Goal: Information Seeking & Learning: Check status

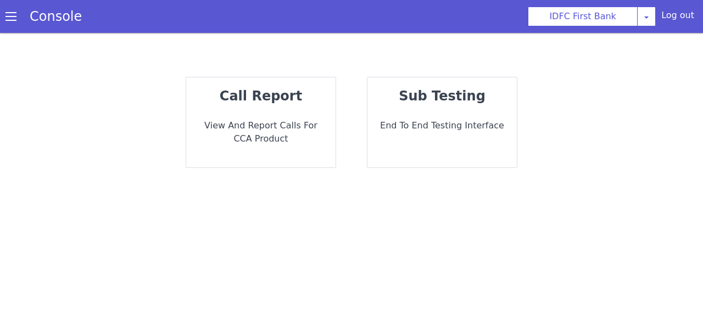
click at [281, 153] on div "call report View and report calls for CCA Product" at bounding box center [260, 122] width 149 height 90
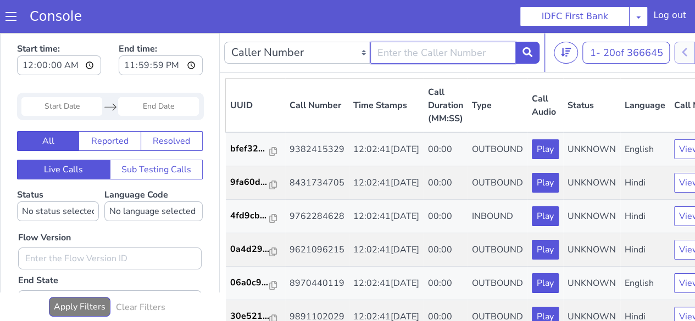
click at [426, 54] on input "text" at bounding box center [443, 53] width 146 height 22
type input "9047996556"
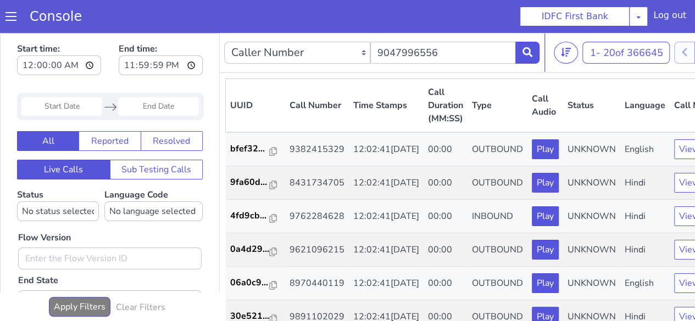
click at [533, 40] on div "Caller Number Call UUID Custom Parameter 9047996556" at bounding box center [381, 52] width 315 height 31
click at [532, 47] on icon at bounding box center [528, 52] width 10 height 10
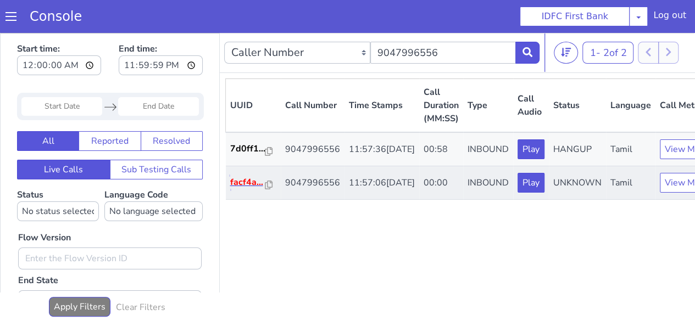
click at [243, 189] on p "facf4a..." at bounding box center [247, 182] width 35 height 13
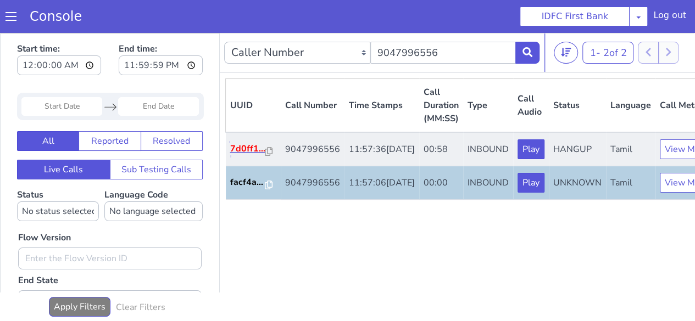
click at [247, 156] on p "7d0ff1..." at bounding box center [247, 148] width 35 height 13
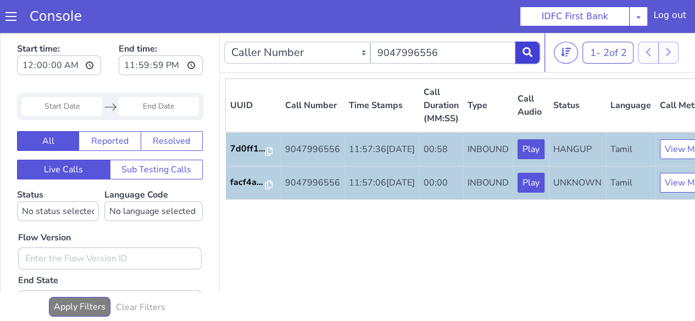
click at [526, 53] on icon at bounding box center [528, 52] width 10 height 10
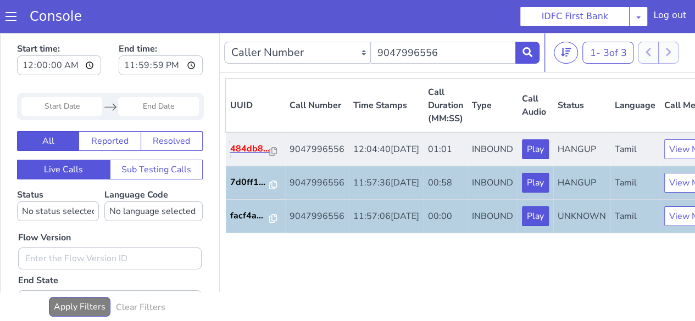
click at [250, 156] on p "484db8..." at bounding box center [250, 148] width 40 height 13
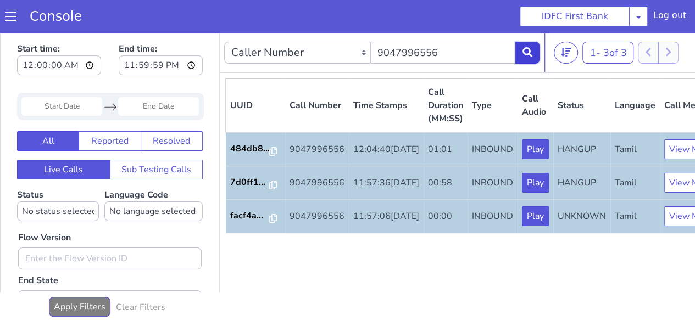
click at [526, 52] on icon at bounding box center [528, 52] width 10 height 10
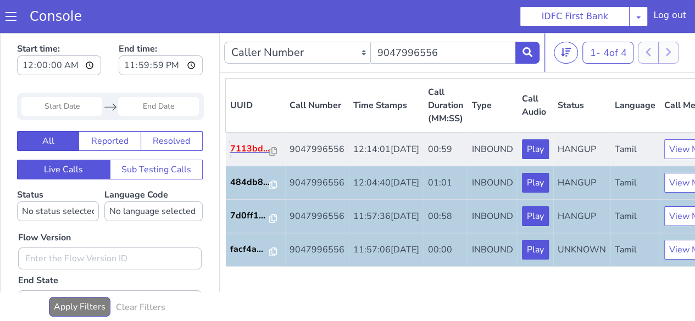
click at [234, 156] on p "7113bd..." at bounding box center [250, 148] width 40 height 13
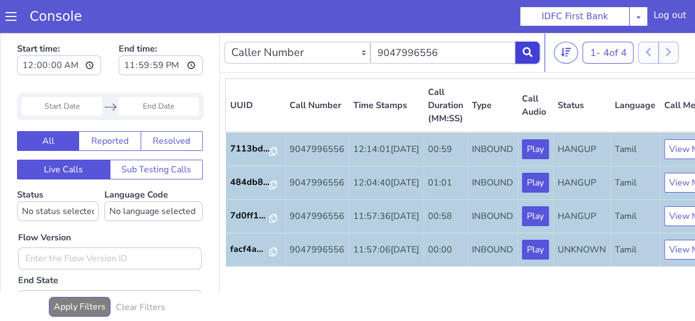
click at [531, 53] on icon at bounding box center [528, 52] width 10 height 10
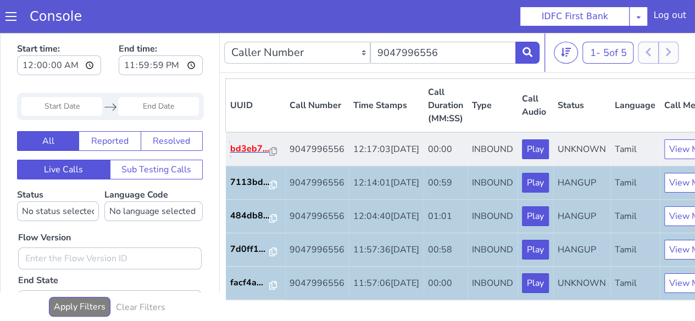
click at [251, 156] on p "bd3eb7..." at bounding box center [250, 148] width 40 height 13
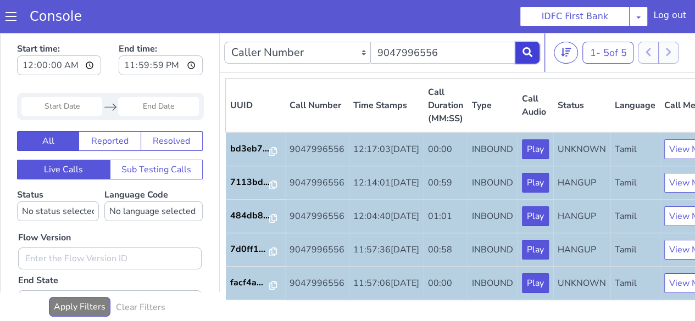
click at [526, 52] on icon at bounding box center [528, 52] width 10 height 10
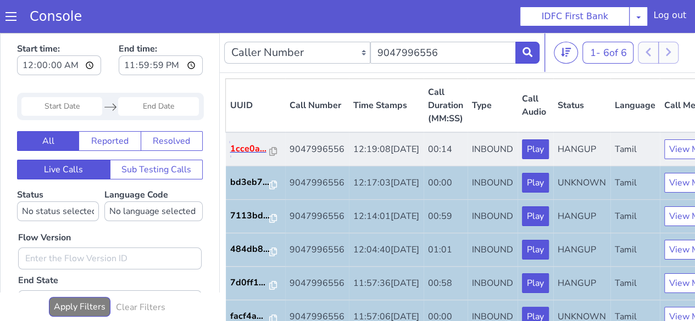
click at [237, 156] on p "1cce0a..." at bounding box center [250, 148] width 40 height 13
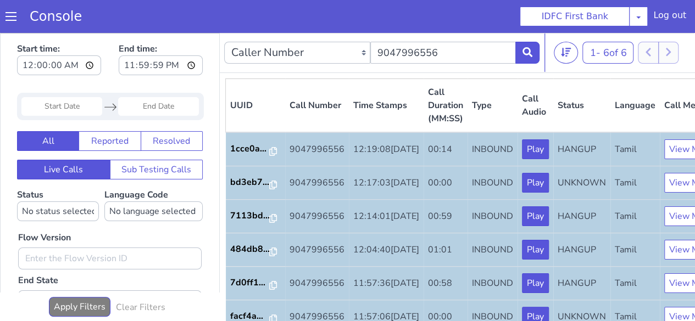
click at [541, 60] on nav "Caller Number Call UUID Custom Parameter 9047996556 1 - 6 of 6 20 50 100" at bounding box center [482, 53] width 524 height 40
click at [538, 59] on button at bounding box center [527, 53] width 24 height 22
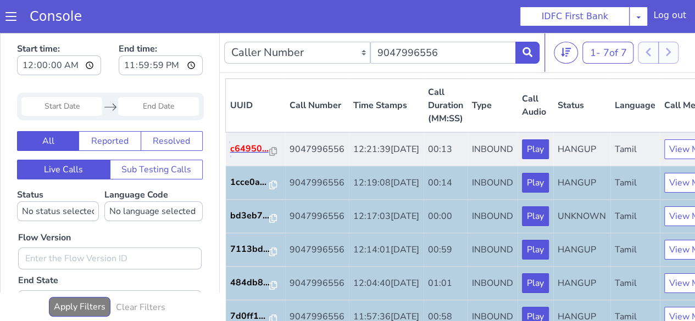
click at [239, 156] on p "c64950..." at bounding box center [250, 148] width 40 height 13
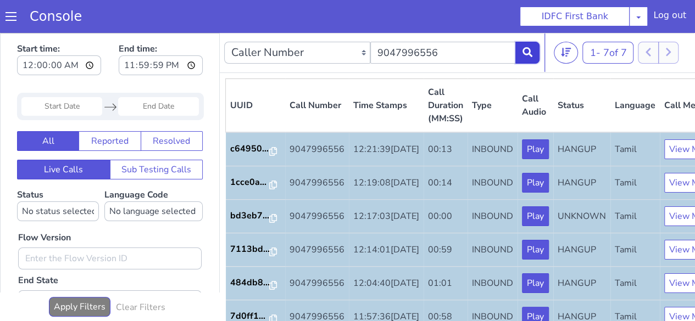
click at [520, 46] on button at bounding box center [527, 53] width 24 height 22
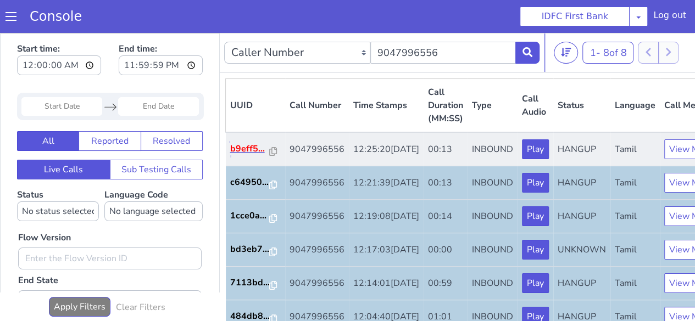
click at [242, 156] on p "b9eff5..." at bounding box center [250, 148] width 40 height 13
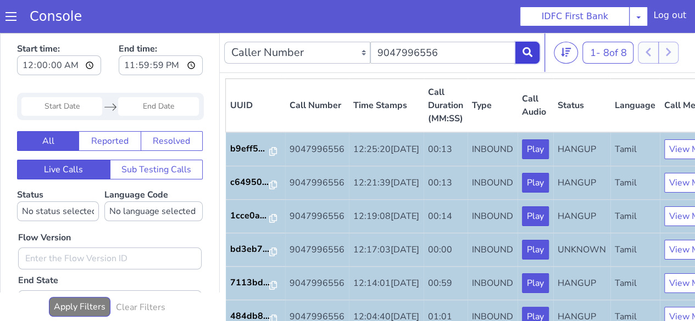
click at [531, 56] on icon at bounding box center [528, 52] width 10 height 10
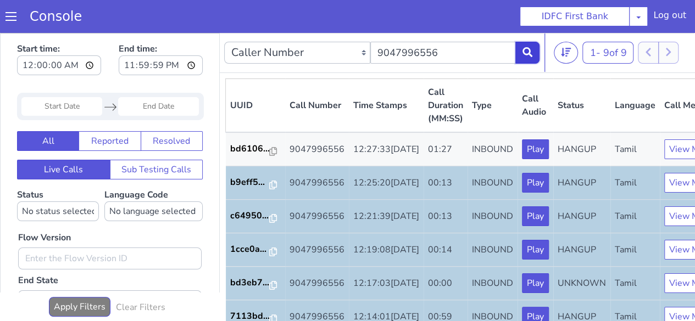
click at [528, 59] on button at bounding box center [527, 53] width 24 height 22
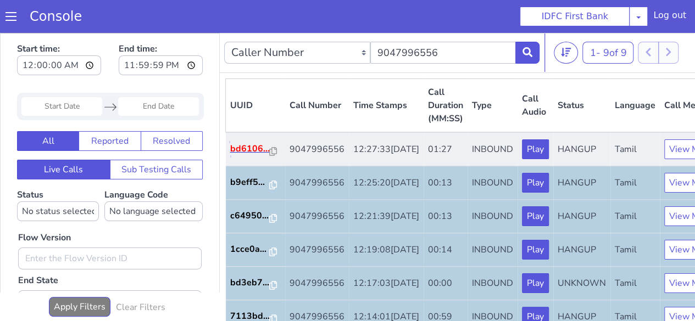
click at [230, 156] on p "bd6106..." at bounding box center [250, 148] width 40 height 13
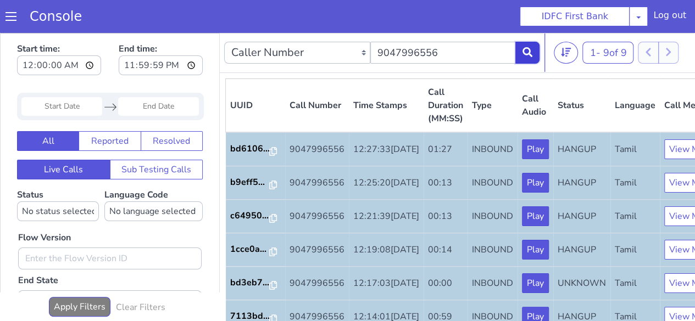
click at [530, 59] on button at bounding box center [527, 53] width 24 height 22
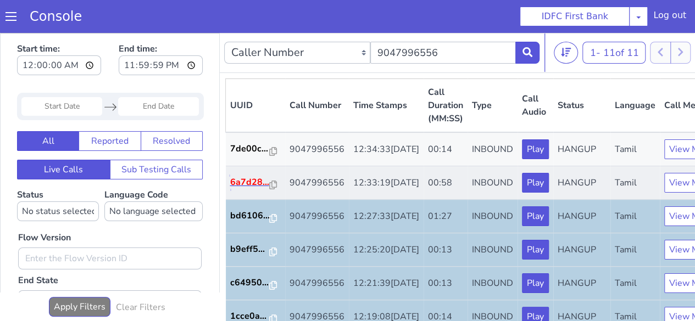
click at [245, 189] on p "6a7d28..." at bounding box center [250, 182] width 40 height 13
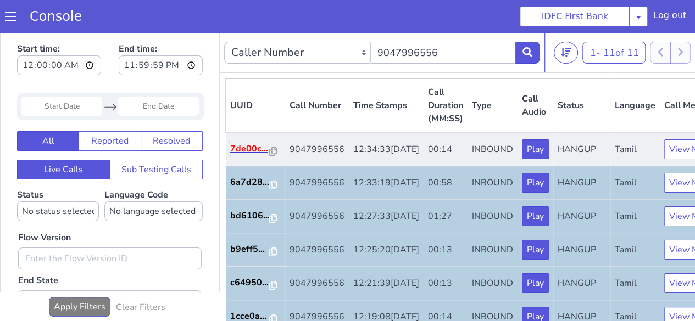
click at [256, 156] on p "7de00c..." at bounding box center [250, 148] width 40 height 13
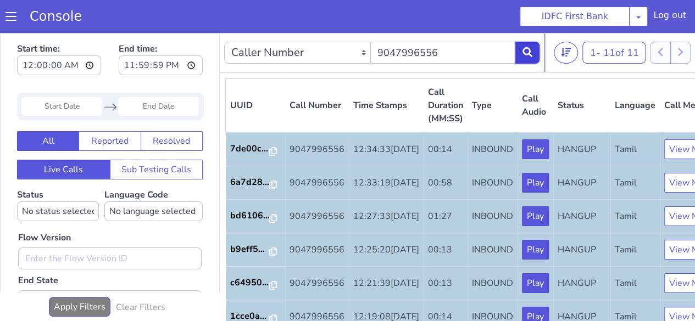
click at [525, 56] on icon at bounding box center [528, 52] width 10 height 10
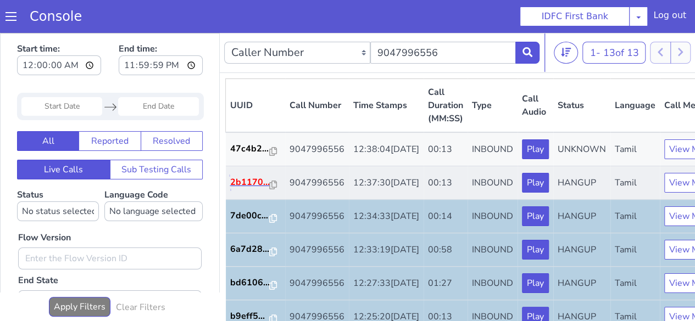
click at [251, 189] on p "2b1170..." at bounding box center [250, 182] width 40 height 13
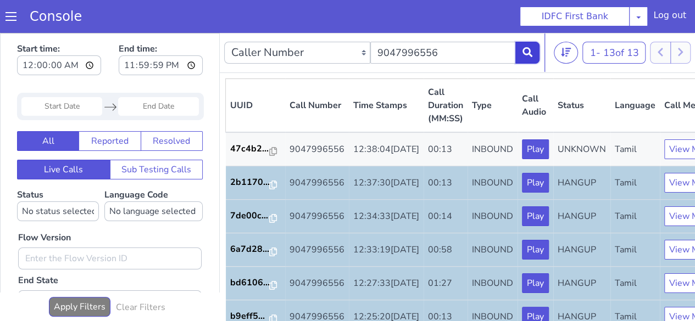
click at [521, 44] on button at bounding box center [527, 53] width 24 height 22
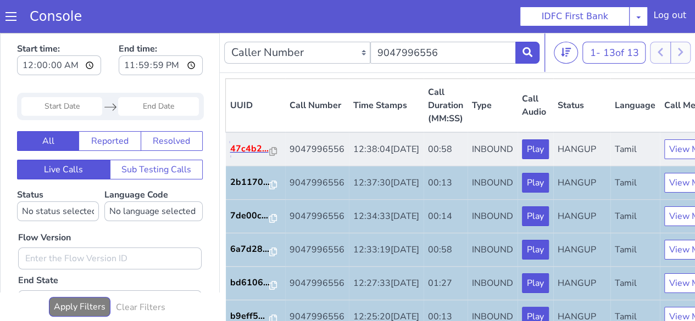
click at [247, 153] on p "47c4b2..." at bounding box center [250, 148] width 40 height 13
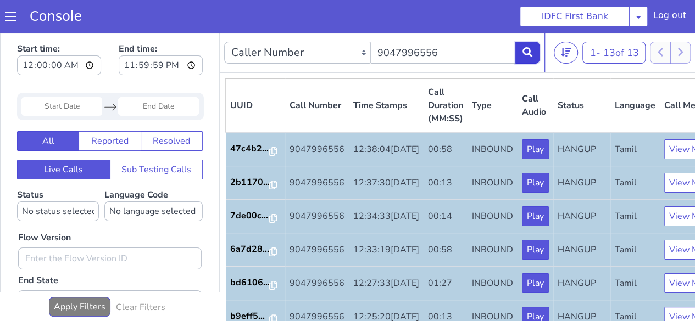
click at [533, 60] on button at bounding box center [527, 53] width 24 height 22
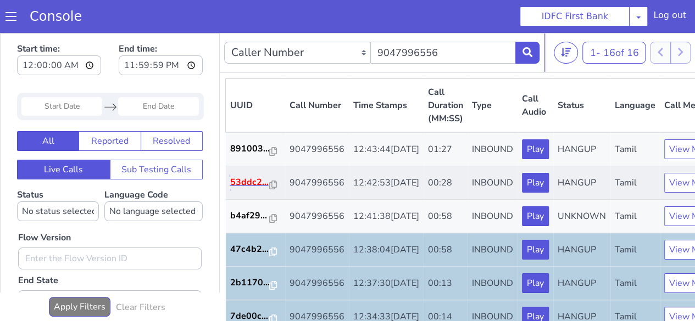
click at [257, 189] on p "53ddc2..." at bounding box center [250, 182] width 40 height 13
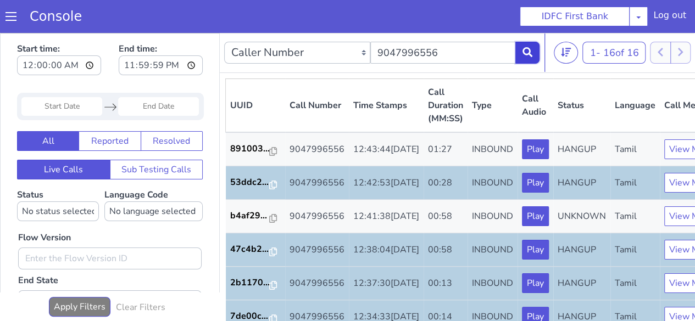
click at [532, 54] on icon at bounding box center [528, 52] width 10 height 10
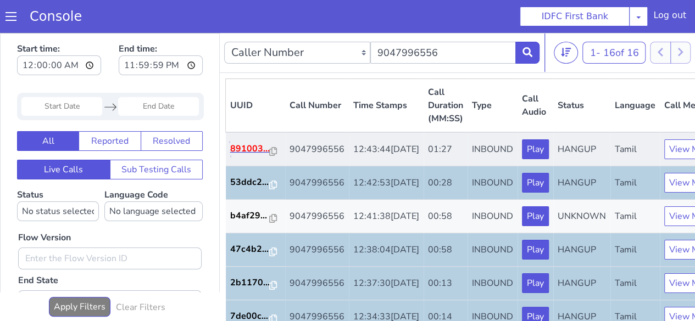
click at [254, 156] on p "891003..." at bounding box center [250, 148] width 40 height 13
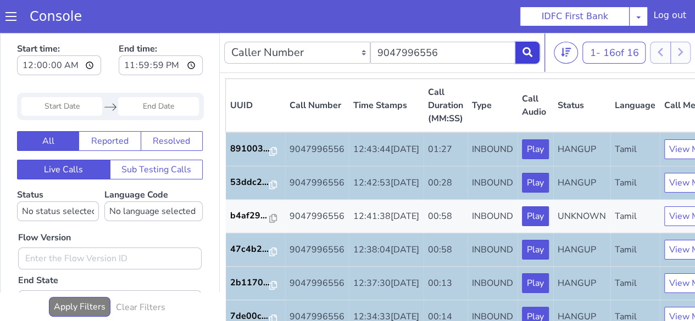
click at [530, 55] on icon at bounding box center [528, 52] width 10 height 10
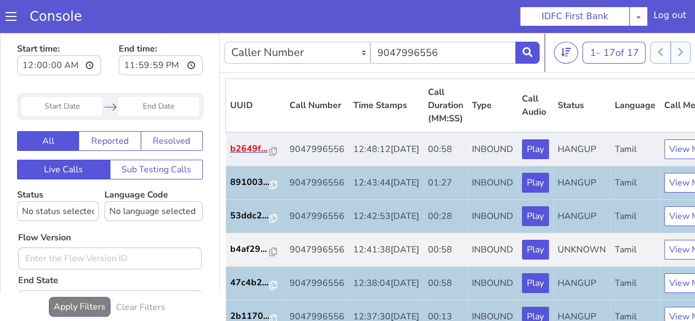
click at [234, 156] on p "b2649f..." at bounding box center [250, 148] width 40 height 13
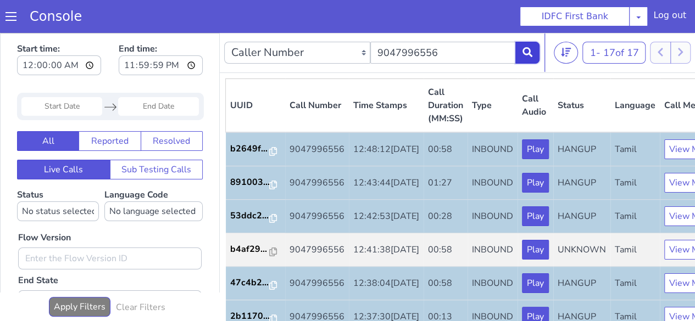
click at [529, 54] on icon at bounding box center [528, 52] width 10 height 10
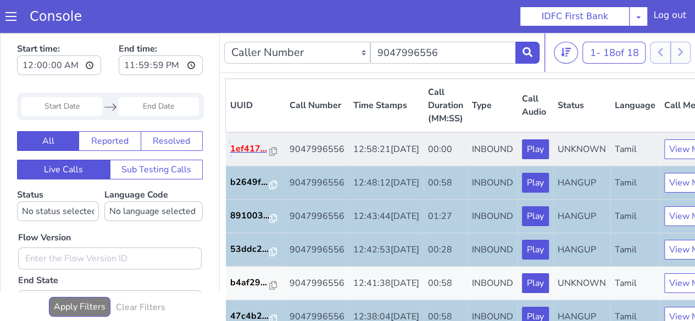
click at [233, 156] on p "1ef417..." at bounding box center [250, 148] width 40 height 13
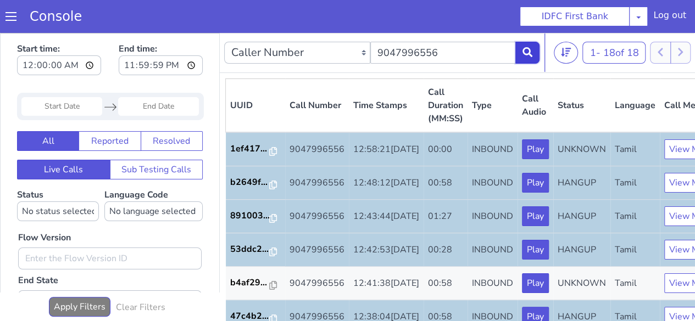
click at [528, 55] on icon at bounding box center [528, 52] width 10 height 10
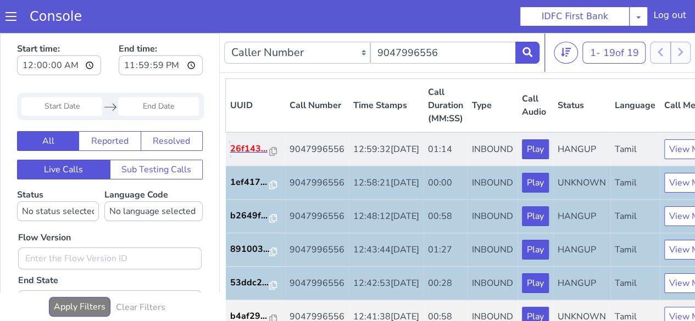
click at [252, 156] on p "26f143..." at bounding box center [250, 148] width 40 height 13
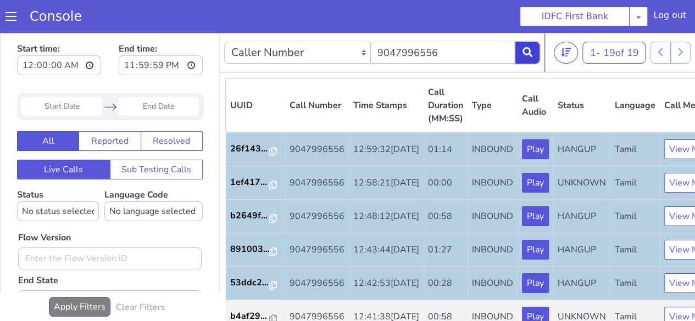
click at [525, 52] on icon at bounding box center [528, 52] width 10 height 10
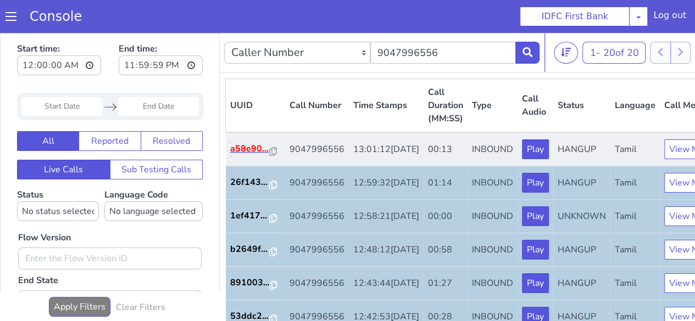
click at [238, 156] on p "a58e90..." at bounding box center [250, 148] width 40 height 13
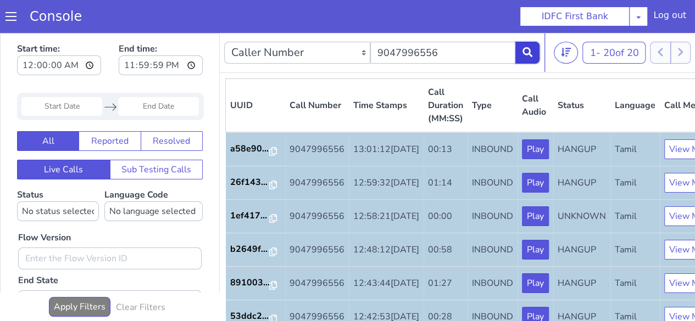
click at [526, 58] on button at bounding box center [527, 53] width 24 height 22
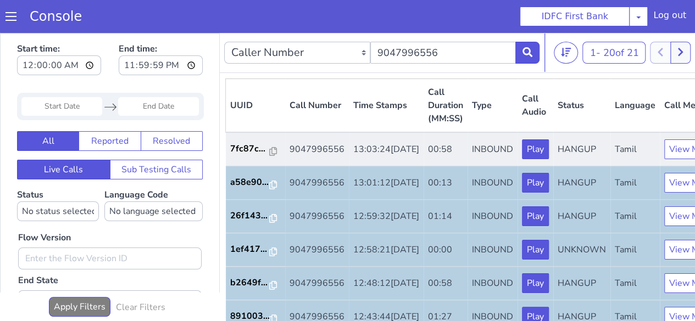
click at [245, 165] on td "7fc87c..." at bounding box center [255, 149] width 59 height 34
click at [245, 156] on p "7fc87c..." at bounding box center [250, 148] width 40 height 13
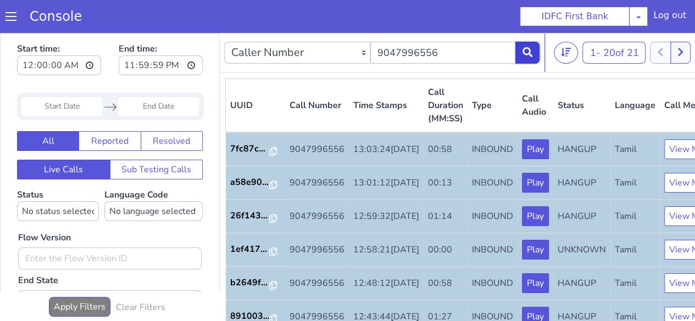
click at [536, 54] on button at bounding box center [527, 53] width 24 height 22
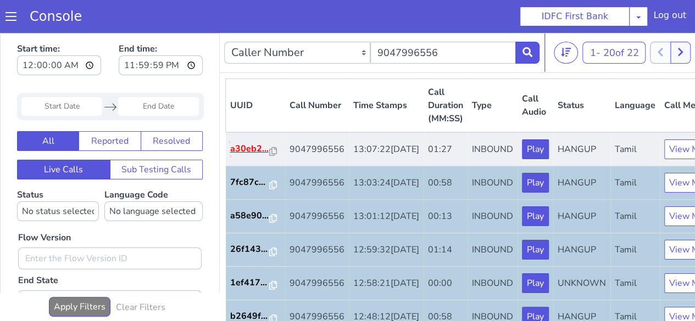
click at [236, 154] on p "a30eb2..." at bounding box center [250, 148] width 40 height 13
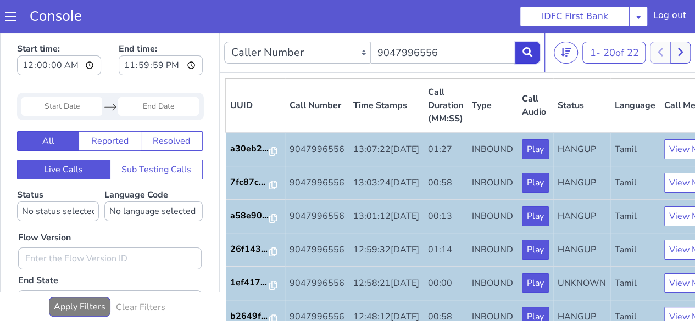
click at [524, 47] on icon at bounding box center [528, 52] width 10 height 10
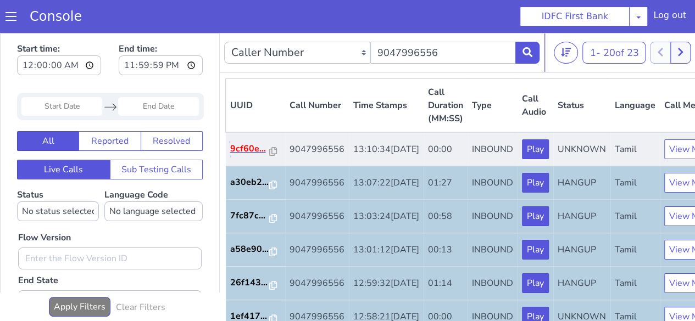
click at [254, 156] on p "9cf60e..." at bounding box center [250, 148] width 40 height 13
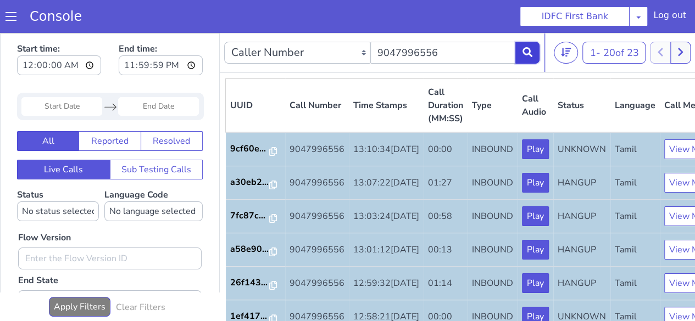
click at [522, 55] on button at bounding box center [527, 53] width 24 height 22
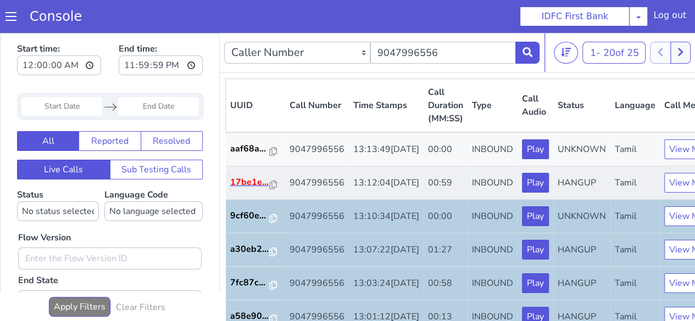
click at [252, 189] on p "17be1e..." at bounding box center [250, 182] width 40 height 13
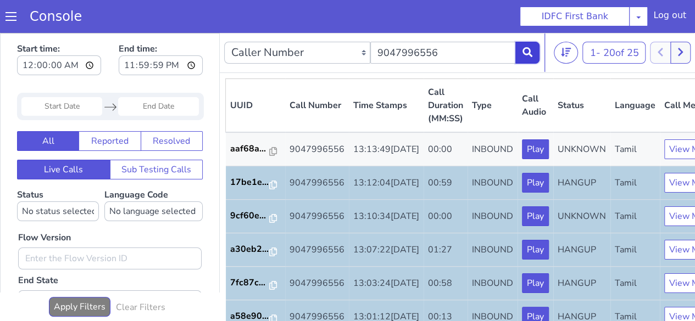
drag, startPoint x: 521, startPoint y: 54, endPoint x: 515, endPoint y: 57, distance: 6.4
click at [521, 54] on button at bounding box center [527, 53] width 24 height 22
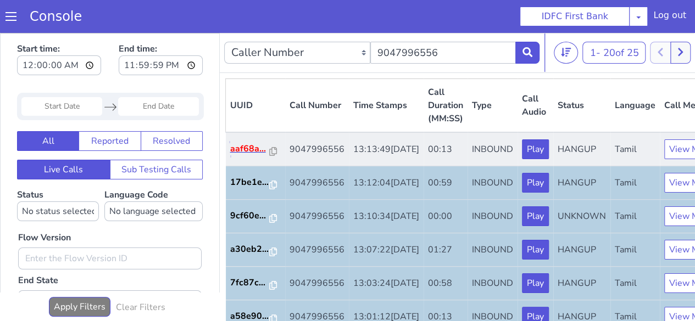
click at [248, 156] on p "aaf68a..." at bounding box center [250, 148] width 40 height 13
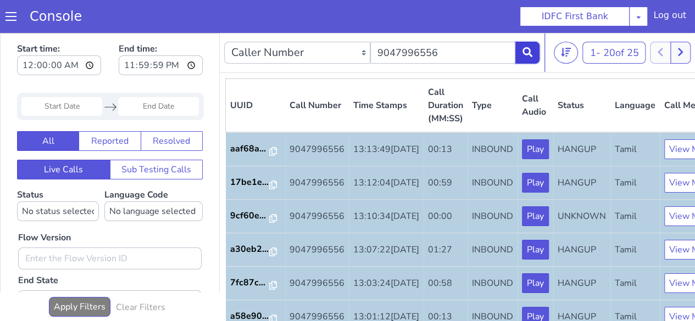
click at [518, 60] on button at bounding box center [527, 53] width 24 height 22
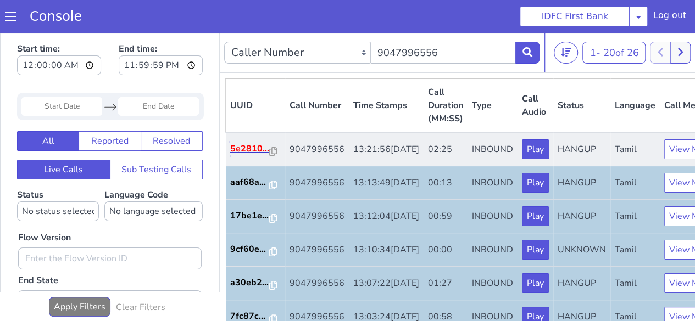
click at [248, 153] on p "5e2810..." at bounding box center [250, 148] width 40 height 13
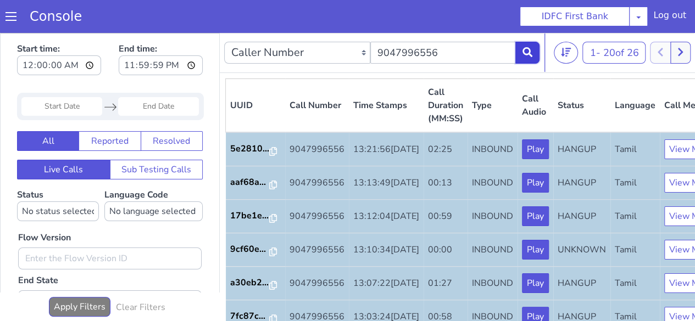
click at [535, 53] on button at bounding box center [527, 53] width 24 height 22
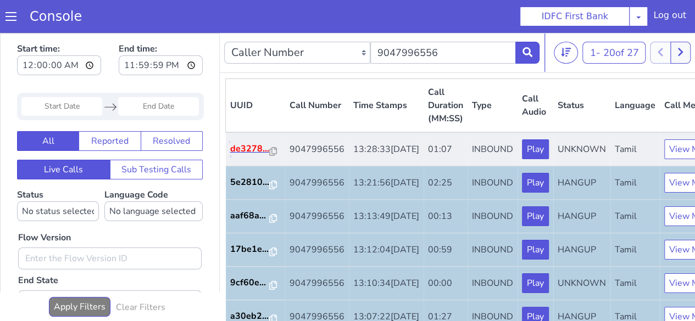
click at [239, 154] on p "de3278..." at bounding box center [250, 148] width 40 height 13
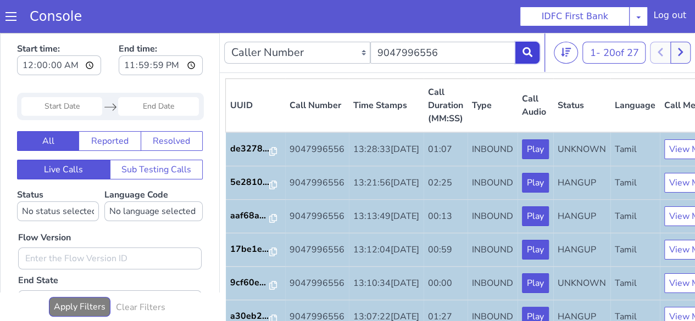
click at [528, 53] on icon at bounding box center [528, 52] width 10 height 10
click at [528, 47] on icon at bounding box center [528, 52] width 10 height 10
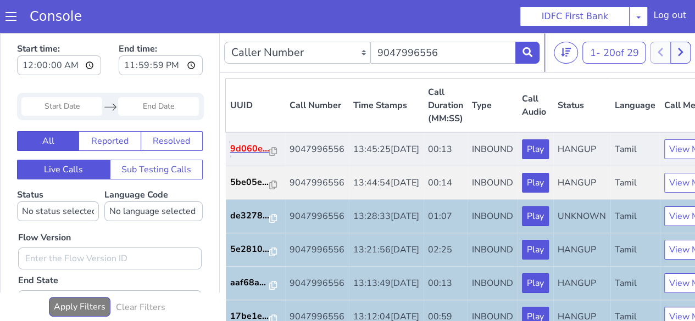
click at [254, 156] on p "9d060e..." at bounding box center [250, 148] width 40 height 13
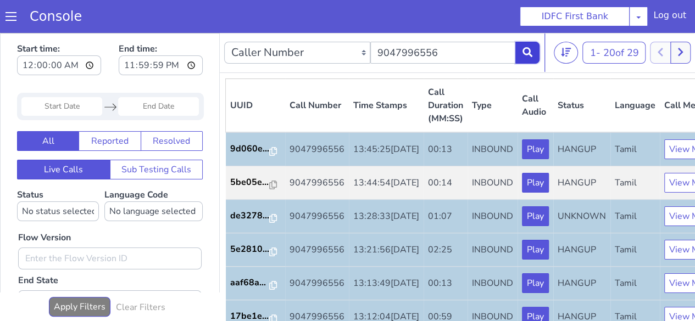
click at [524, 60] on button at bounding box center [527, 53] width 24 height 22
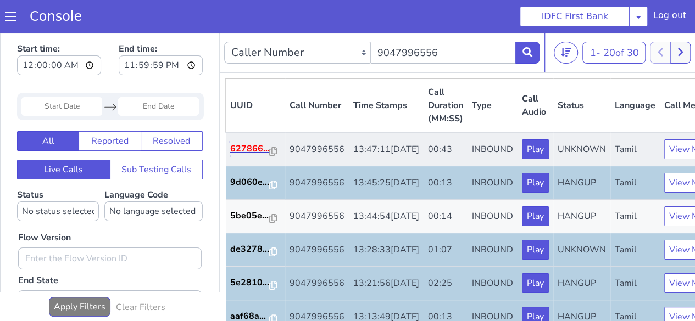
click at [247, 156] on p "627866..." at bounding box center [250, 148] width 40 height 13
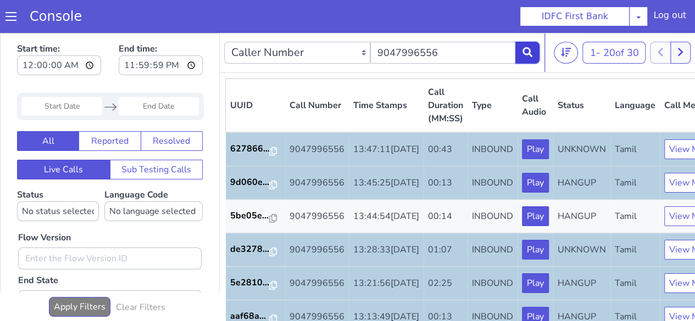
click at [525, 48] on icon at bounding box center [528, 52] width 10 height 10
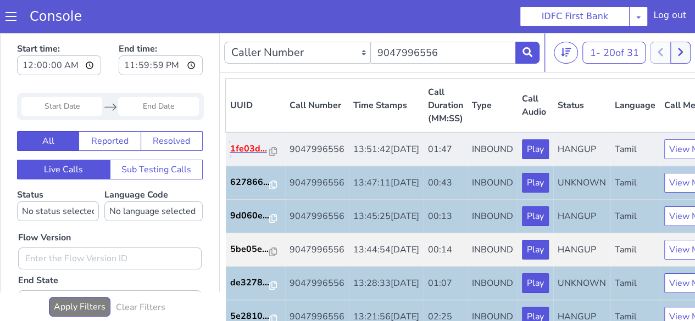
click at [257, 156] on p "1fe03d..." at bounding box center [250, 148] width 40 height 13
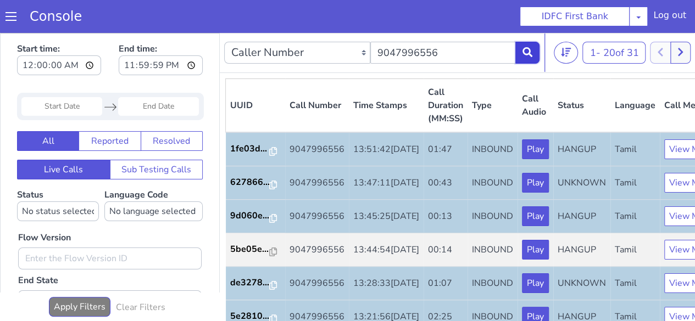
click at [523, 55] on button at bounding box center [527, 53] width 24 height 22
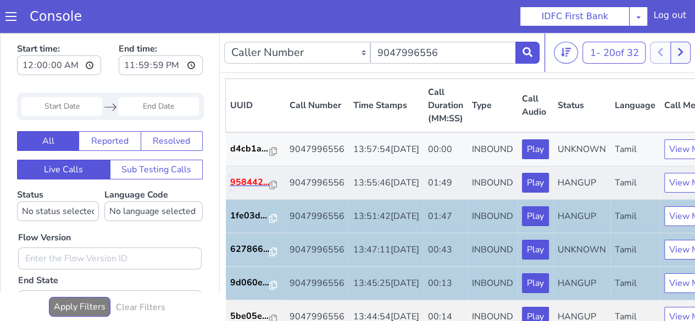
click at [241, 189] on p "958442..." at bounding box center [250, 182] width 40 height 13
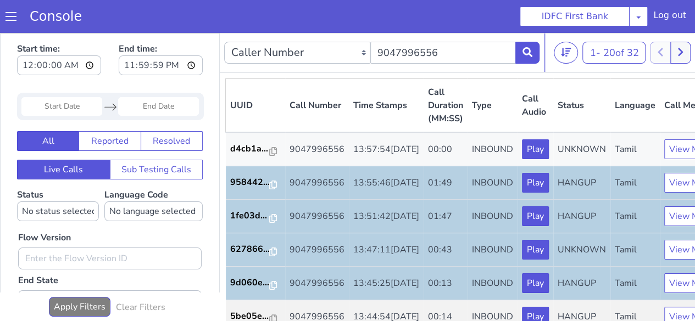
click at [521, 64] on div "Caller Number Call UUID Custom Parameter 9047996556" at bounding box center [381, 52] width 315 height 31
click at [526, 58] on button at bounding box center [527, 53] width 24 height 22
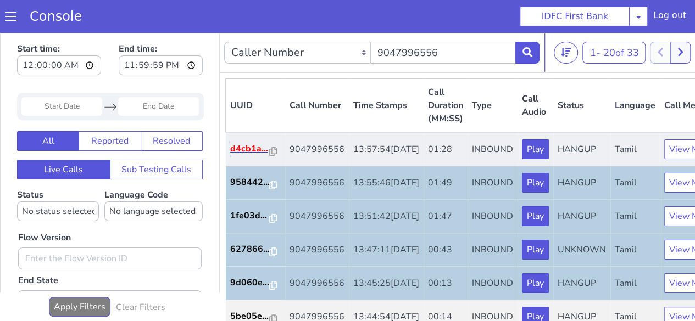
click at [255, 156] on p "d4cb1a..." at bounding box center [250, 148] width 40 height 13
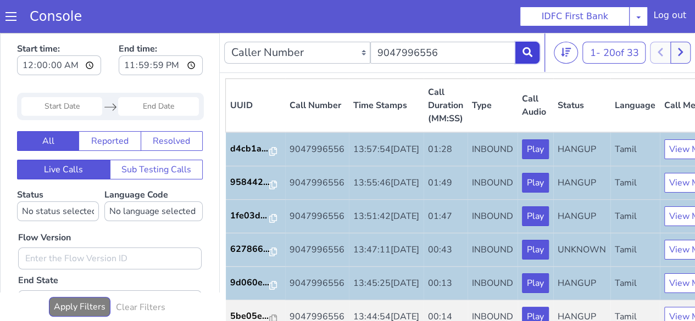
click at [531, 42] on button at bounding box center [527, 53] width 24 height 22
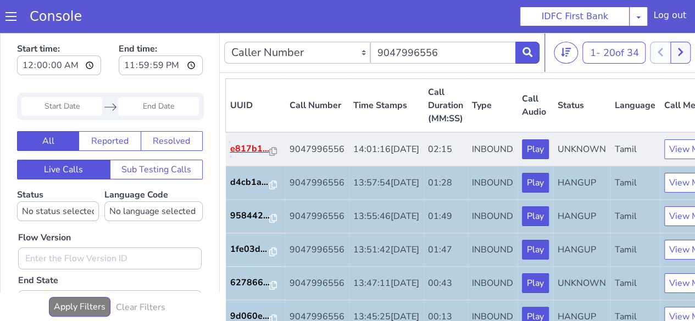
click at [249, 156] on p "e817b1..." at bounding box center [250, 148] width 40 height 13
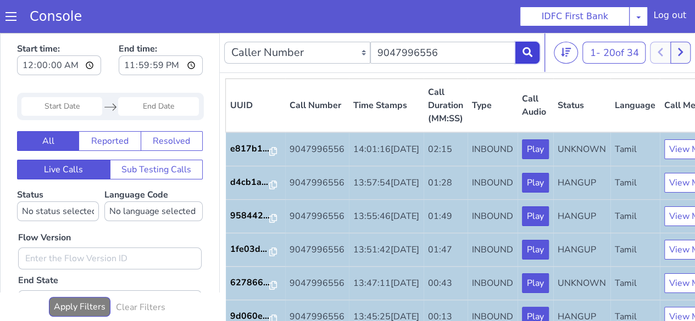
click at [527, 48] on icon at bounding box center [528, 52] width 10 height 10
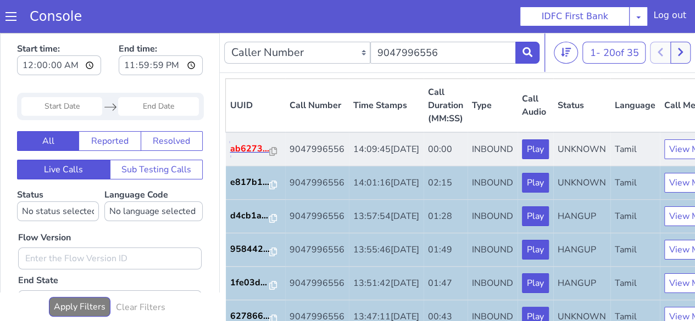
click at [255, 156] on p "ab6273..." at bounding box center [250, 148] width 40 height 13
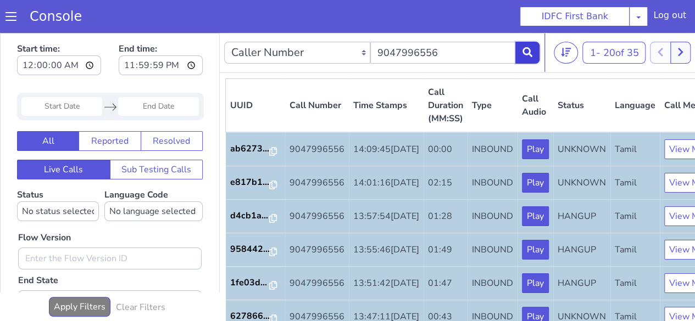
click at [529, 53] on icon at bounding box center [528, 52] width 10 height 10
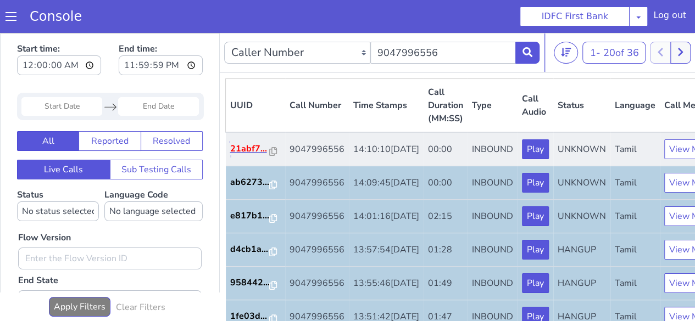
click at [246, 154] on p "21abf7..." at bounding box center [250, 148] width 40 height 13
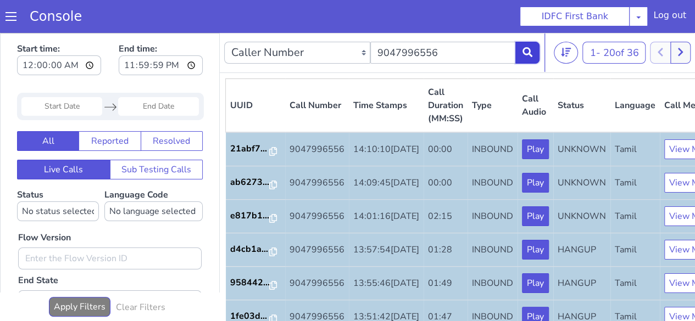
click at [528, 48] on icon at bounding box center [528, 52] width 10 height 10
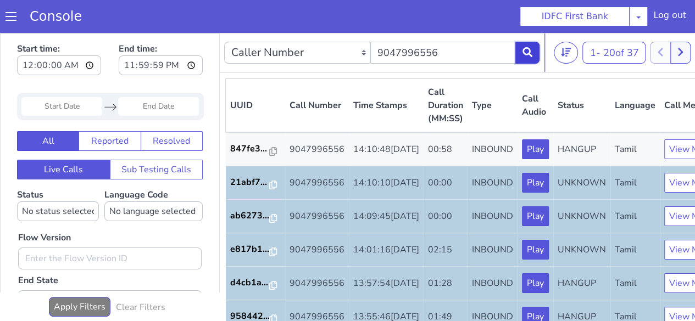
click at [532, 53] on button at bounding box center [527, 53] width 24 height 22
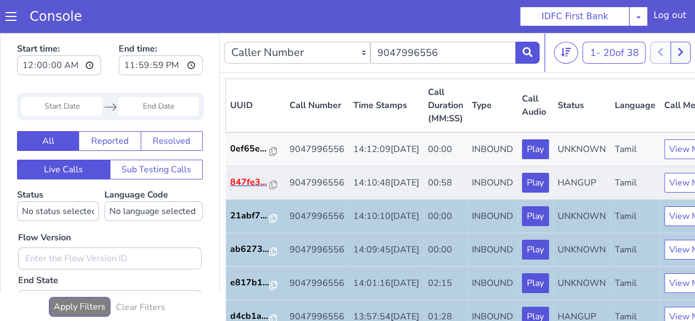
click at [237, 189] on p "847fe3..." at bounding box center [250, 182] width 40 height 13
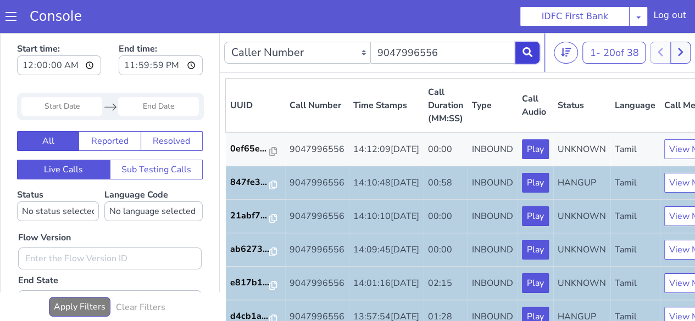
click at [523, 43] on button at bounding box center [527, 53] width 24 height 22
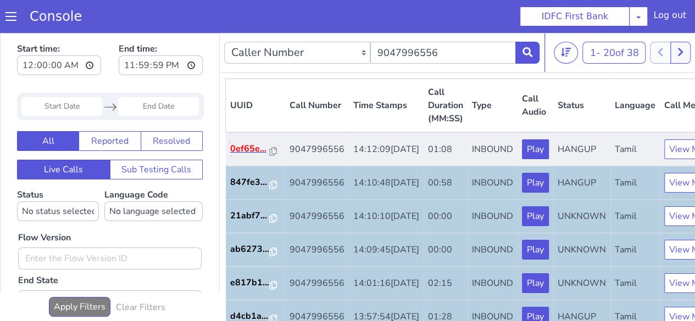
click at [249, 153] on p "0ef65e..." at bounding box center [250, 148] width 40 height 13
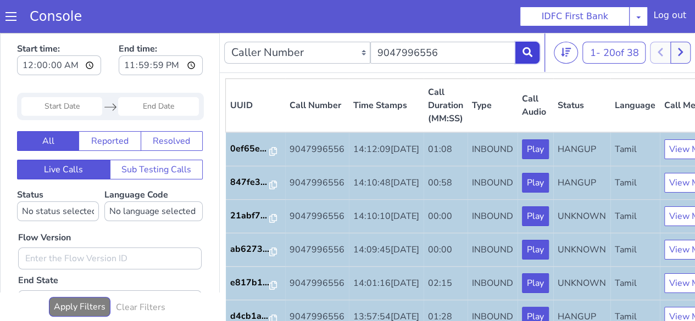
click at [521, 45] on button at bounding box center [527, 53] width 24 height 22
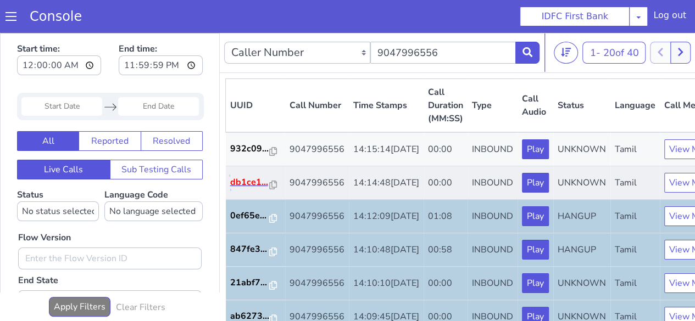
click at [254, 189] on p "db1ce1..." at bounding box center [250, 182] width 40 height 13
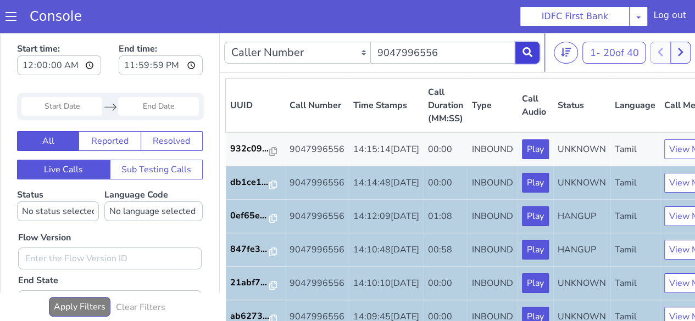
click at [525, 48] on icon at bounding box center [528, 52] width 10 height 10
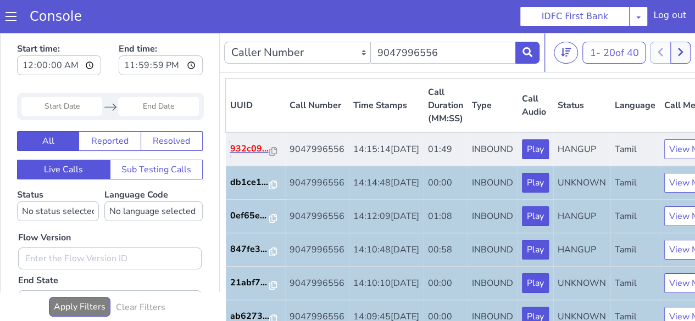
click at [259, 154] on p "932c09..." at bounding box center [250, 148] width 40 height 13
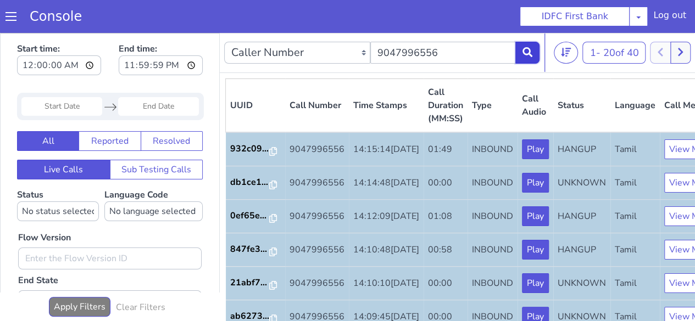
click at [522, 60] on button at bounding box center [527, 53] width 24 height 22
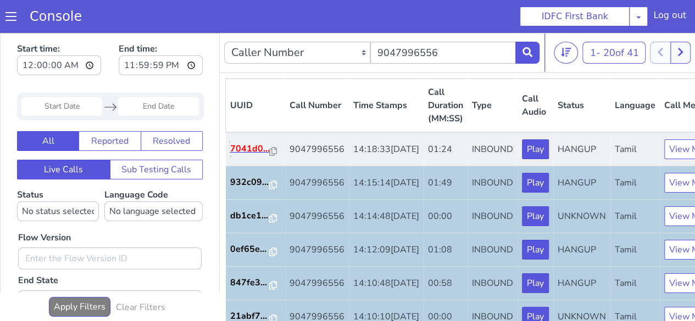
click at [254, 156] on p "7041d0..." at bounding box center [250, 148] width 40 height 13
